Goal: Navigation & Orientation: Find specific page/section

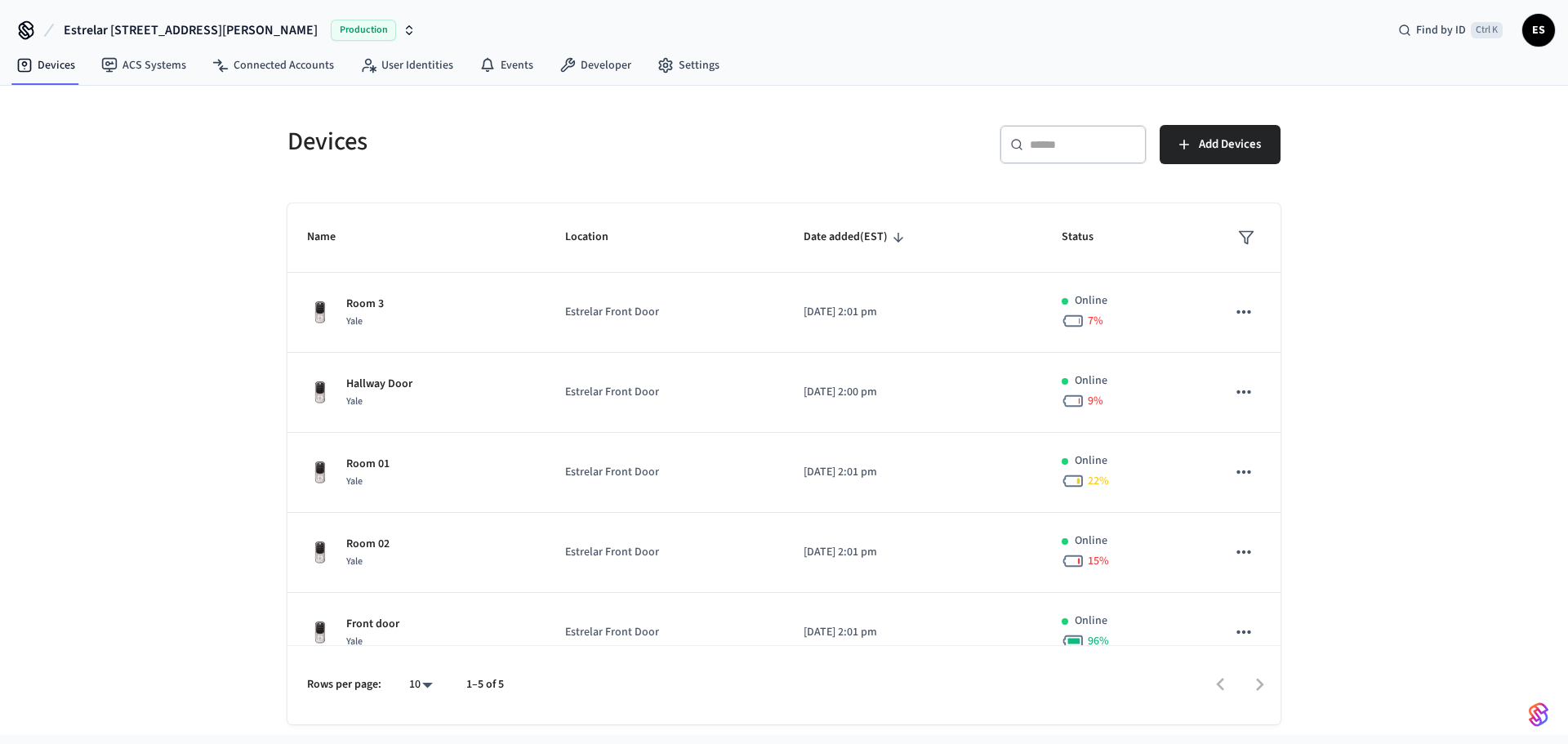
click at [1247, 735] on html "Estrelar 8 [PERSON_NAME] st Production Find by ID Ctrl K ES Devices ACS Systems…" at bounding box center [784, 428] width 1568 height 857
click at [1255, 687] on div at bounding box center [899, 684] width 759 height 39
click at [1221, 682] on div at bounding box center [899, 684] width 759 height 39
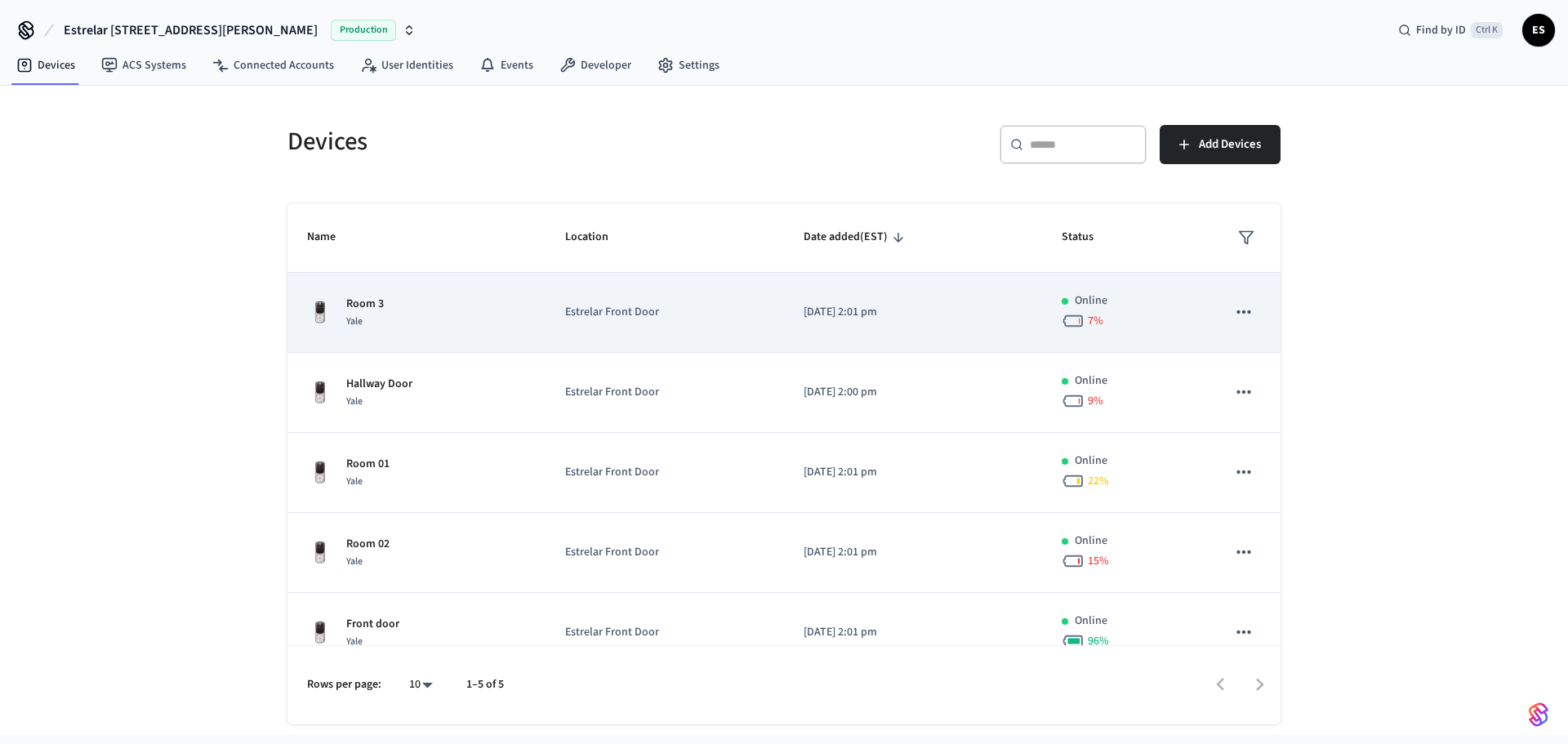
click at [1061, 323] on icon "sticky table" at bounding box center [1073, 320] width 23 height 23
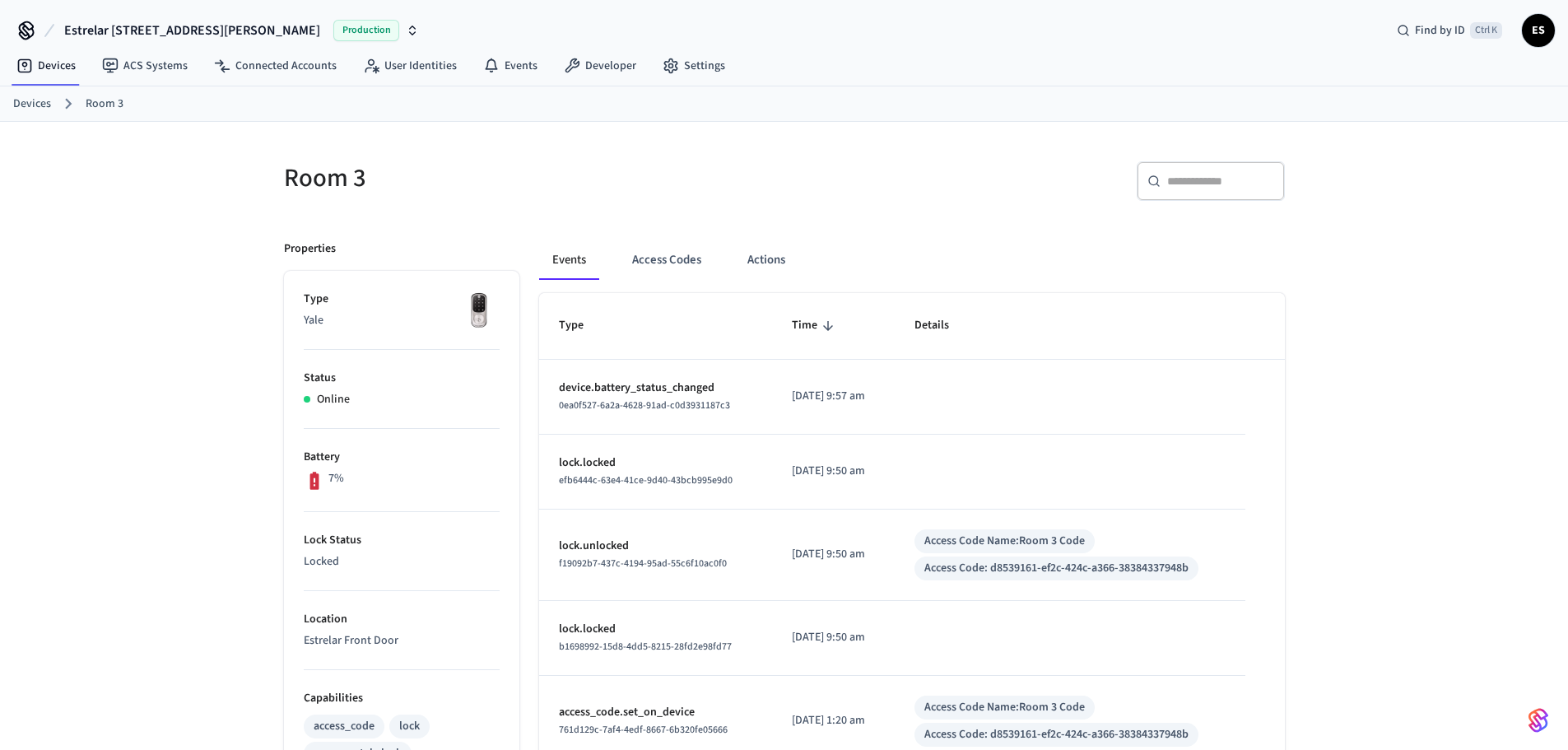
click at [334, 456] on p "Battery" at bounding box center [402, 457] width 196 height 17
click at [694, 267] on button "Access Codes" at bounding box center [667, 259] width 95 height 39
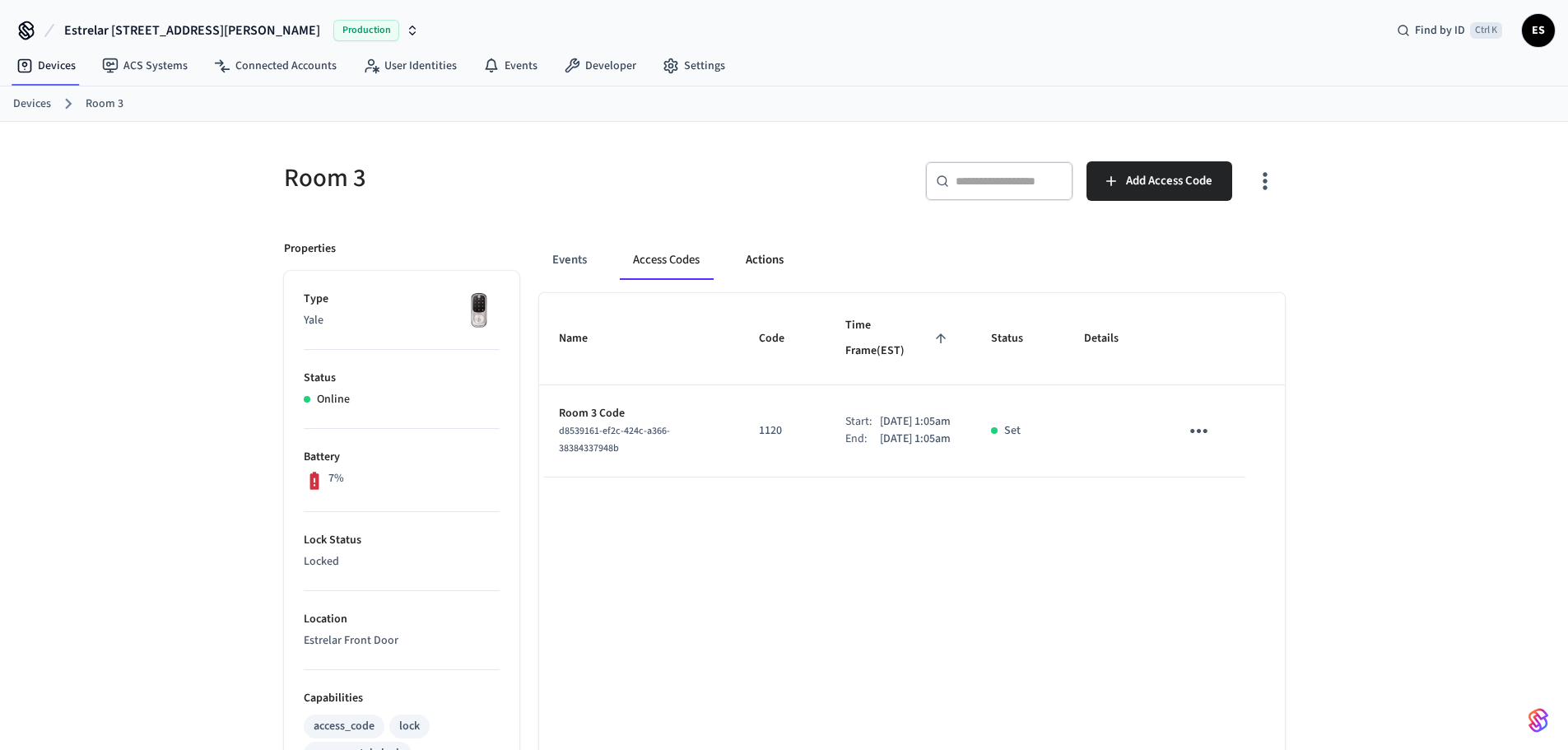
click at [789, 257] on button "Actions" at bounding box center [764, 259] width 64 height 39
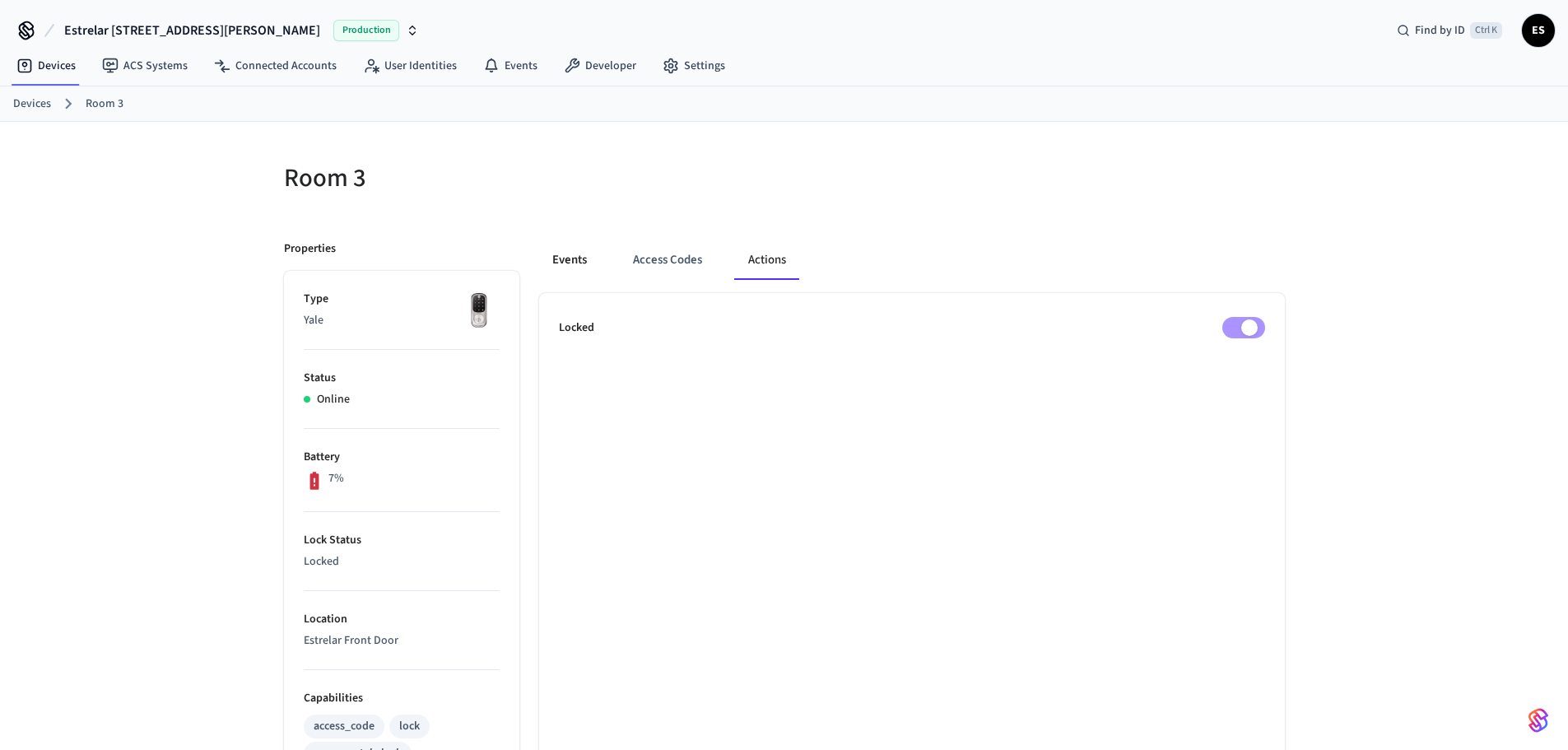
click at [580, 258] on button "Events" at bounding box center [570, 259] width 61 height 39
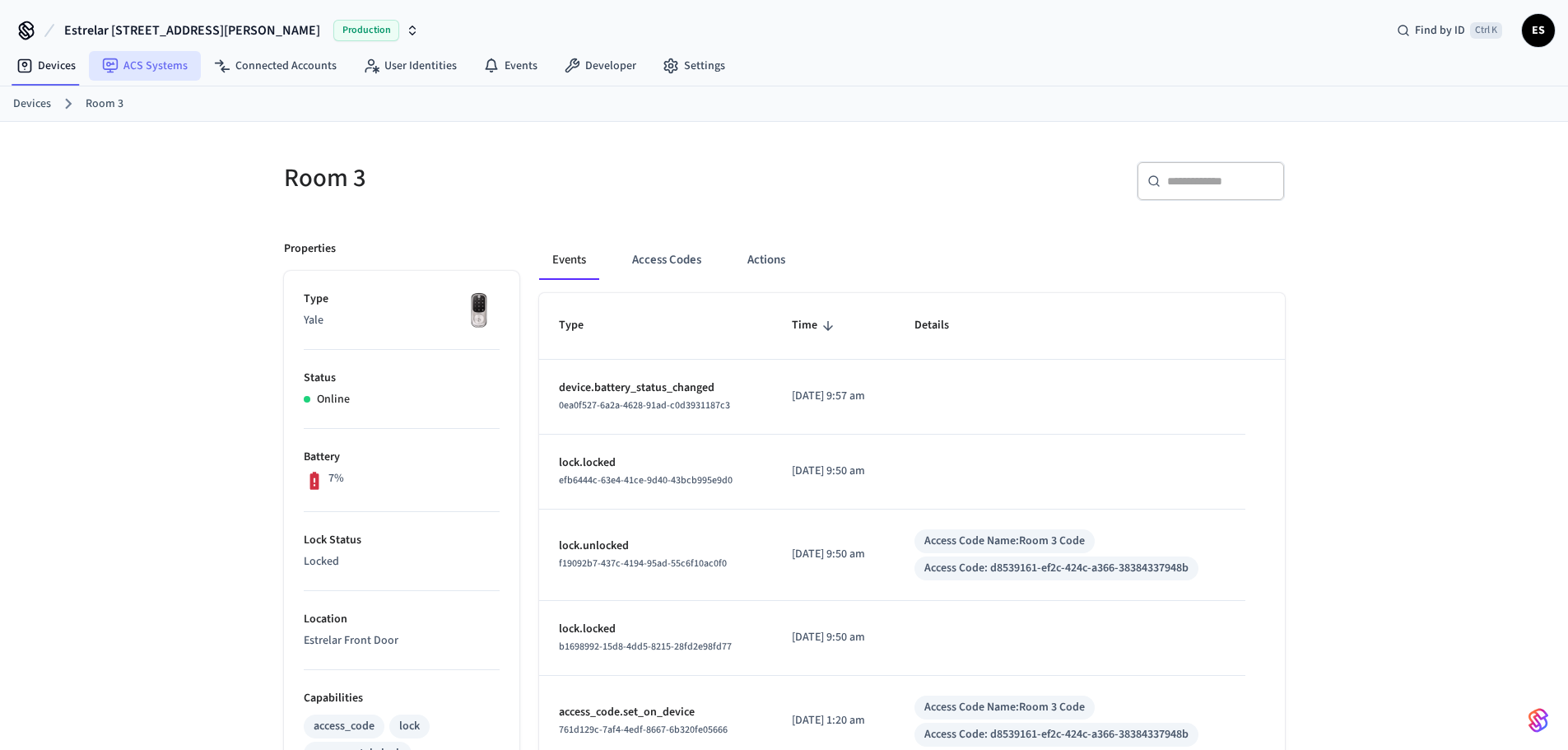
click at [176, 71] on link "ACS Systems" at bounding box center [145, 66] width 112 height 30
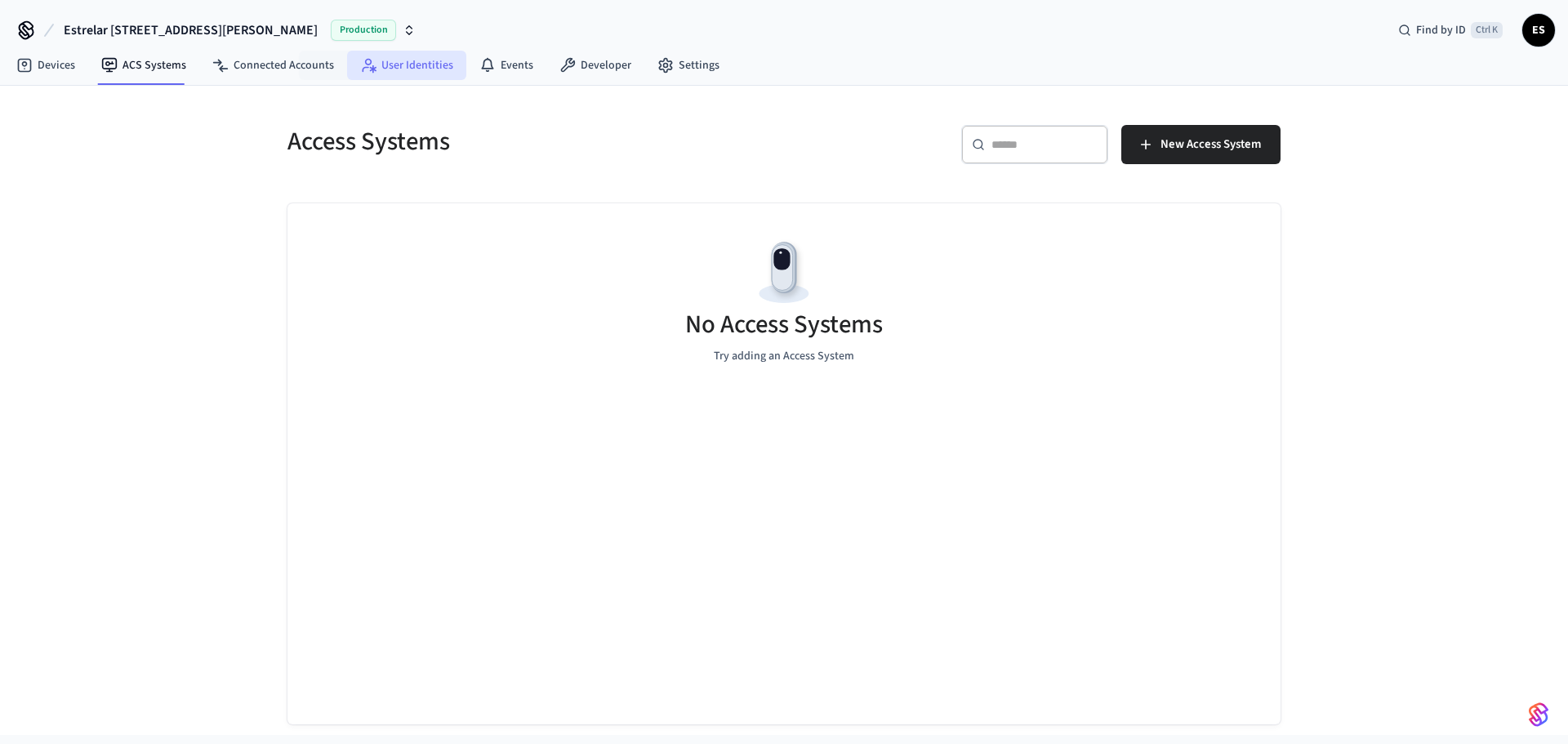
click at [403, 63] on link "User Identities" at bounding box center [406, 65] width 119 height 29
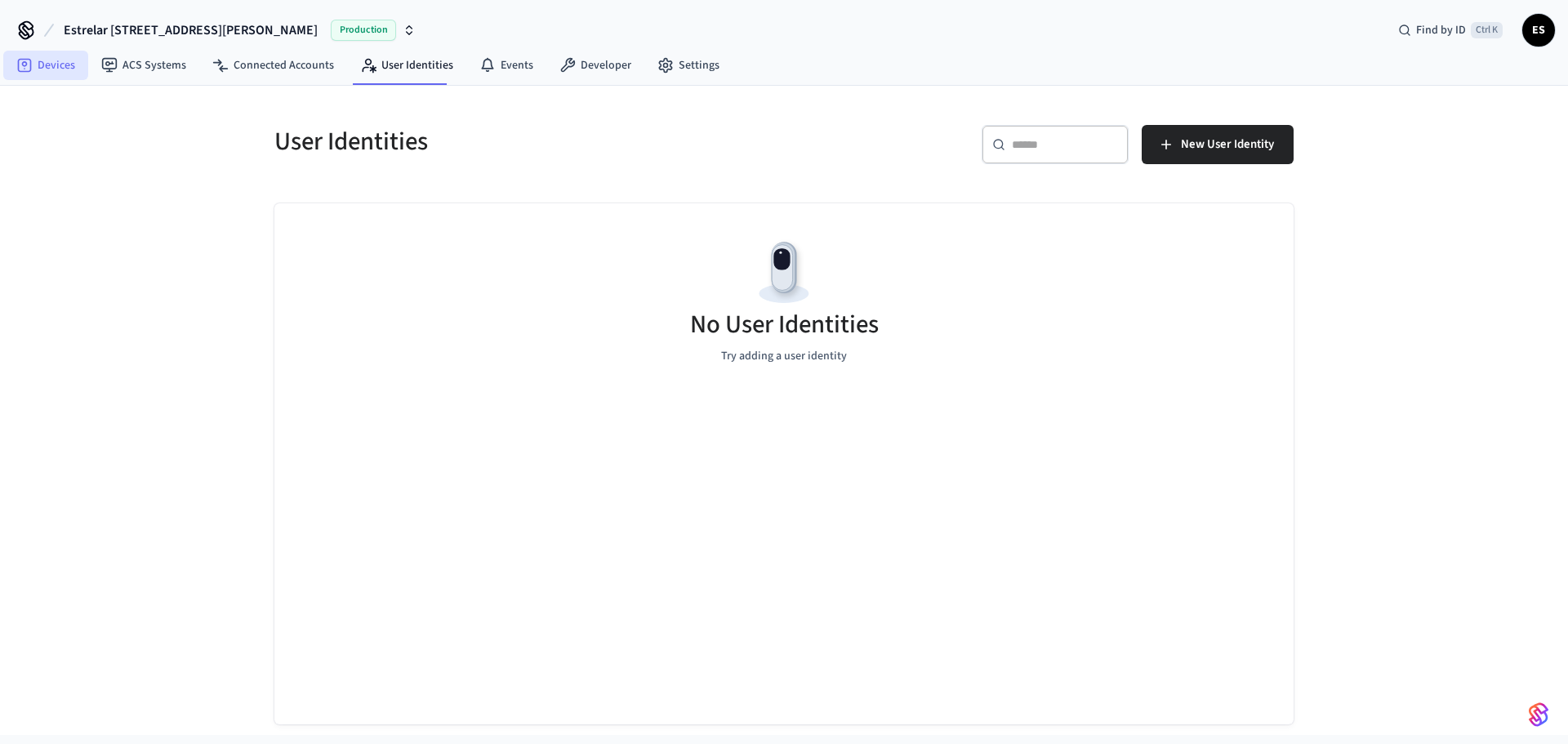
click at [44, 67] on link "Devices" at bounding box center [45, 65] width 85 height 29
